Goal: Find specific page/section: Find specific page/section

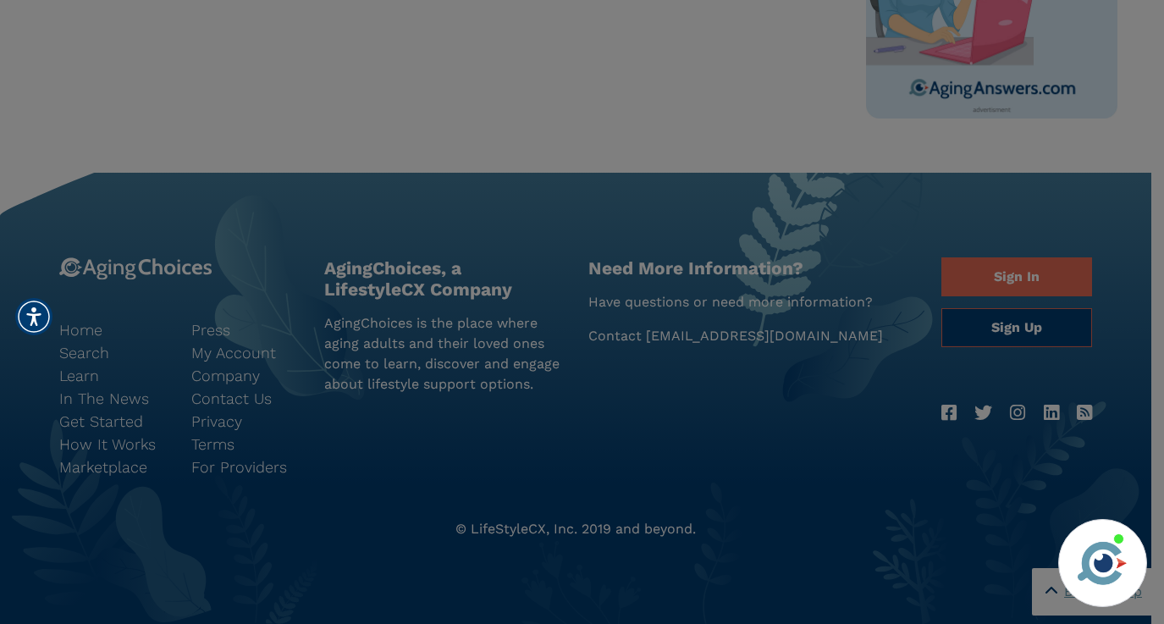
scroll to position [1029, 0]
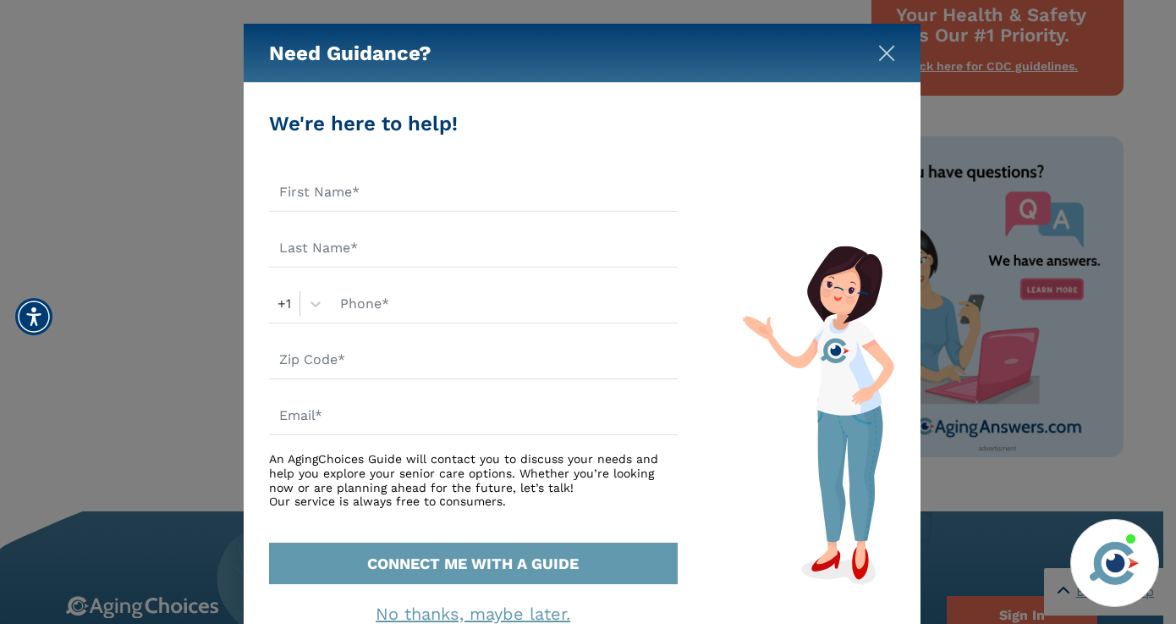
click at [884, 47] on img "Close" at bounding box center [886, 53] width 17 height 17
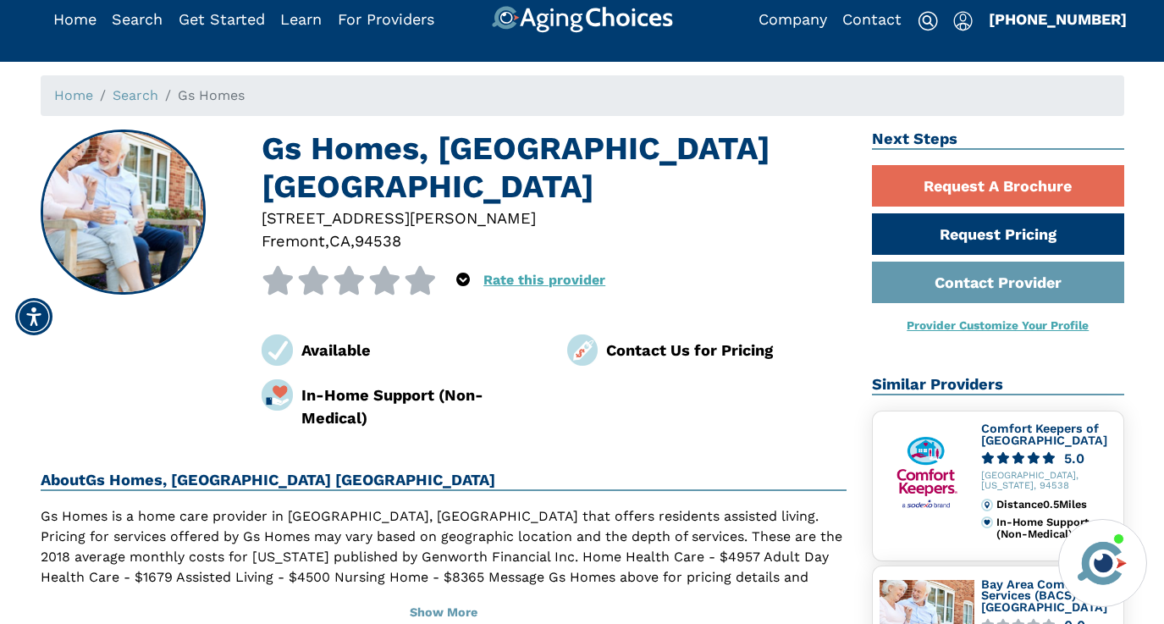
scroll to position [14, 0]
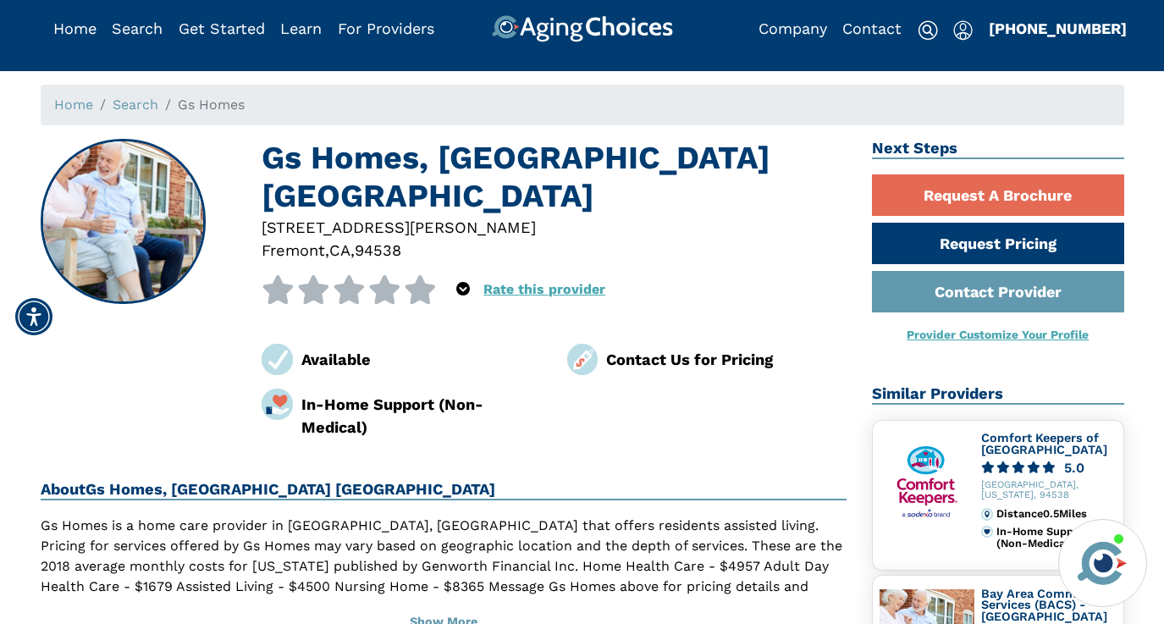
click at [289, 171] on h1 "Gs Homes, [GEOGRAPHIC_DATA] [GEOGRAPHIC_DATA]" at bounding box center [554, 177] width 585 height 77
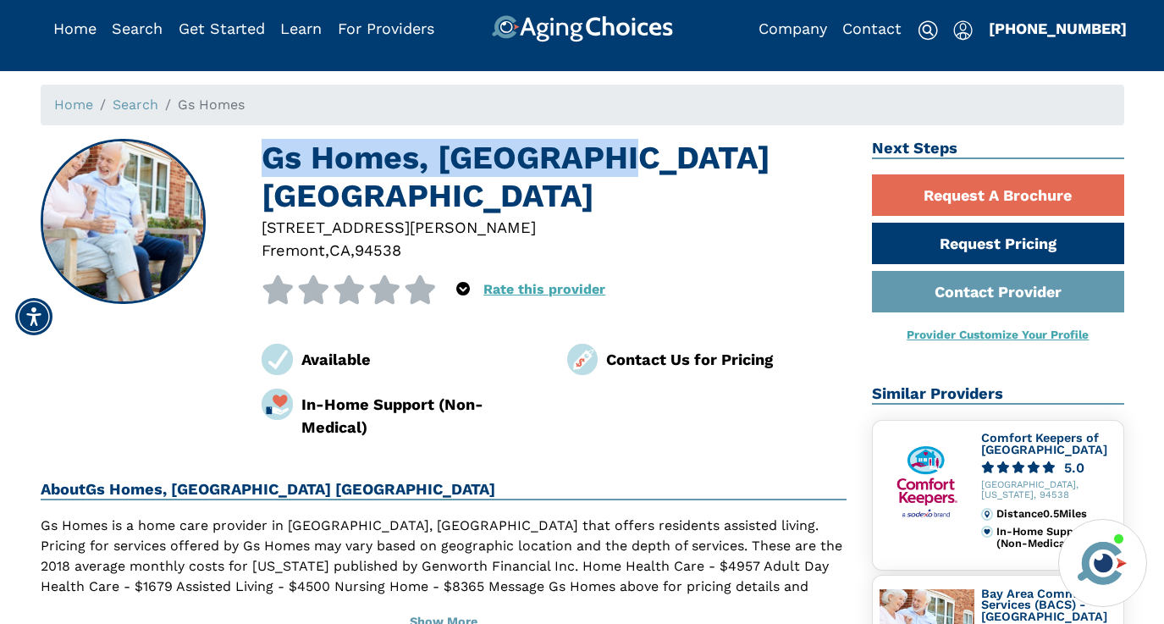
drag, startPoint x: 264, startPoint y: 157, endPoint x: 630, endPoint y: 164, distance: 366.5
click at [630, 164] on h1 "Gs Homes, [GEOGRAPHIC_DATA] [GEOGRAPHIC_DATA]" at bounding box center [554, 177] width 585 height 77
copy h1 "Gs Homes, [GEOGRAPHIC_DATA] [GEOGRAPHIC_DATA]"
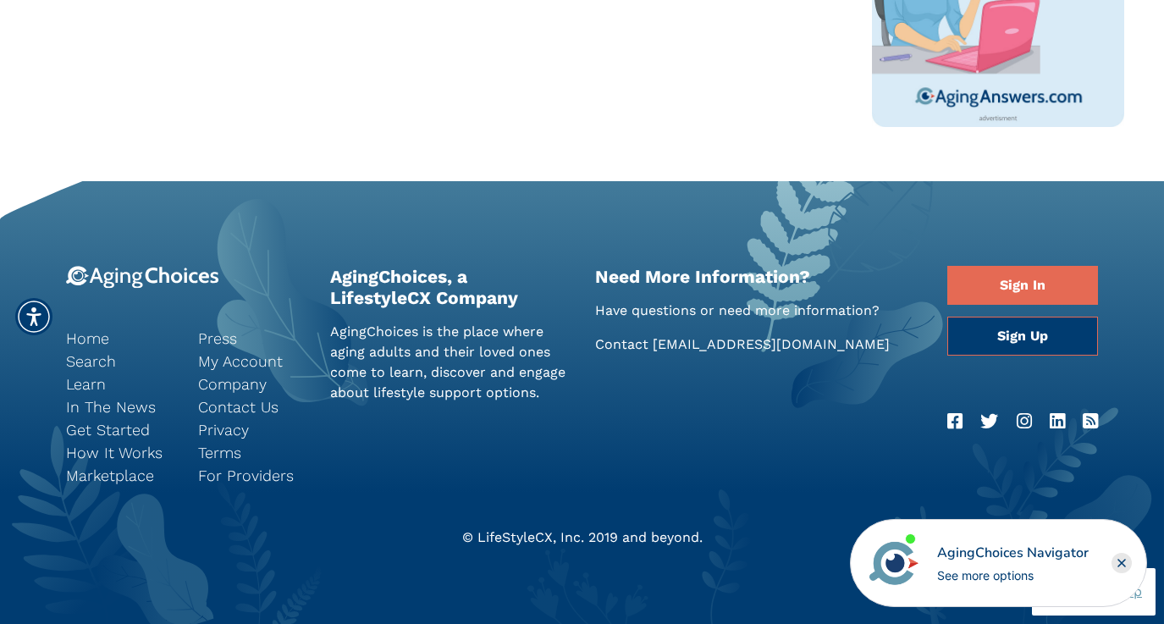
scroll to position [1368, 0]
